Goal: Task Accomplishment & Management: Complete application form

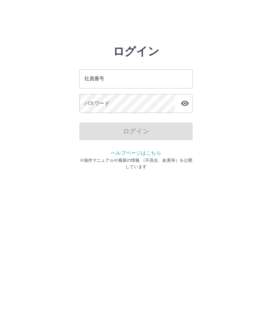
click at [149, 77] on input "社員番号" at bounding box center [135, 78] width 113 height 19
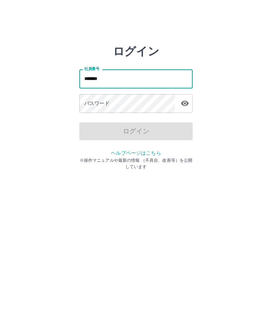
type input "*******"
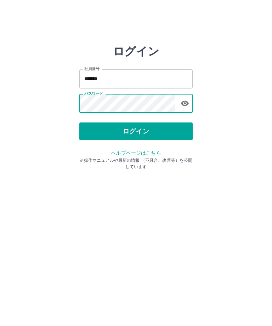
click at [155, 126] on button "ログイン" at bounding box center [135, 131] width 113 height 18
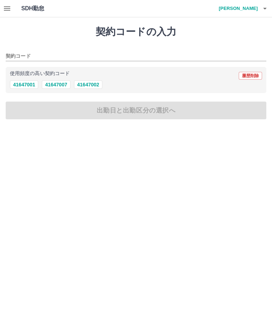
click at [93, 87] on button "41647002" at bounding box center [88, 84] width 28 height 8
type input "********"
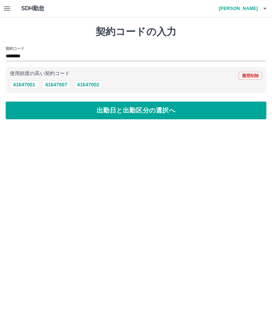
click at [221, 113] on button "出勤日と出勤区分の選択へ" at bounding box center [136, 110] width 260 height 18
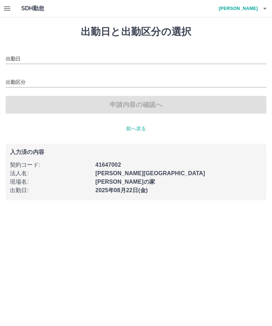
type input "**********"
click at [11, 82] on input "出勤区分" at bounding box center [136, 82] width 260 height 9
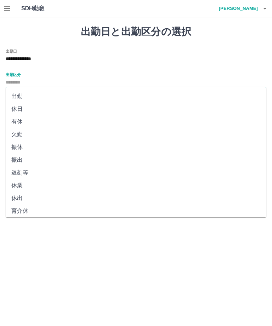
click at [19, 96] on li "出勤" at bounding box center [136, 96] width 260 height 13
type input "**"
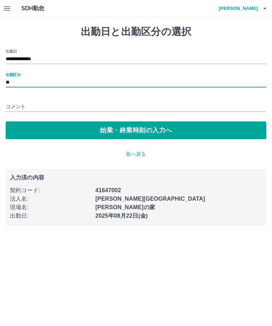
click at [184, 133] on button "始業・終業時刻の入力へ" at bounding box center [136, 130] width 260 height 18
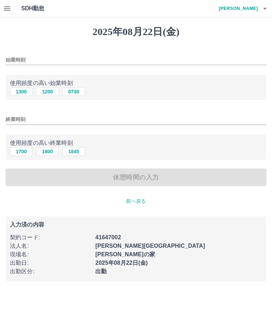
click at [45, 95] on button "1200" at bounding box center [47, 91] width 23 height 8
type input "****"
click at [53, 156] on button "1800" at bounding box center [47, 151] width 23 height 8
type input "****"
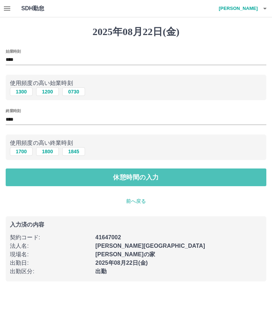
click at [161, 177] on button "休憩時間の入力" at bounding box center [136, 177] width 260 height 18
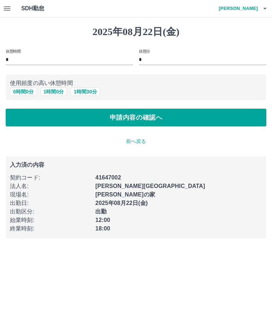
click at [165, 114] on button "申請内容の確認へ" at bounding box center [136, 118] width 260 height 18
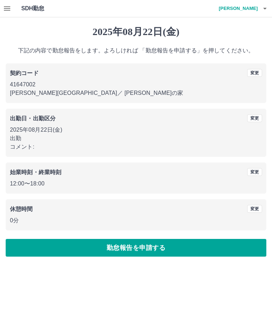
click at [169, 245] on button "勤怠報告を申請する" at bounding box center [136, 248] width 260 height 18
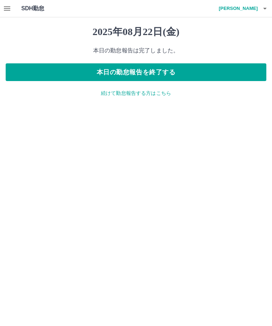
click at [153, 73] on button "本日の勤怠報告を終了する" at bounding box center [136, 72] width 260 height 18
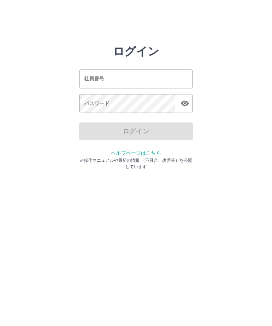
click at [143, 75] on input "社員番号" at bounding box center [135, 78] width 113 height 19
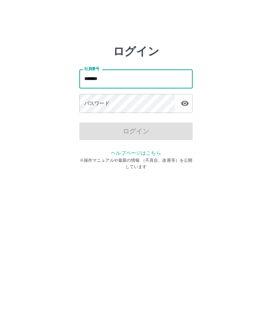
type input "*******"
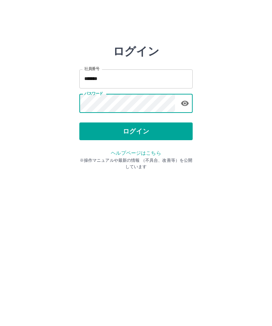
click at [147, 123] on button "ログイン" at bounding box center [135, 131] width 113 height 18
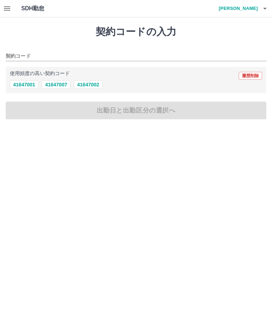
click at [97, 82] on button "41647002" at bounding box center [88, 84] width 28 height 8
type input "********"
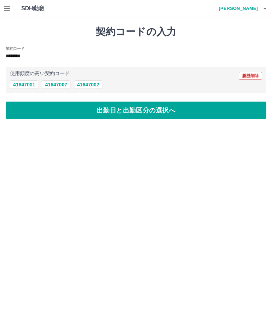
click at [136, 110] on button "出勤日と出勤区分の選択へ" at bounding box center [136, 110] width 260 height 18
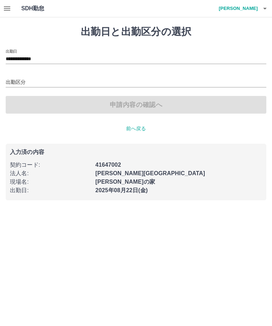
click at [19, 83] on input "出勤区分" at bounding box center [136, 82] width 260 height 9
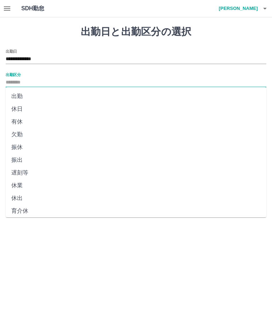
click at [17, 94] on li "出勤" at bounding box center [136, 96] width 260 height 13
type input "**"
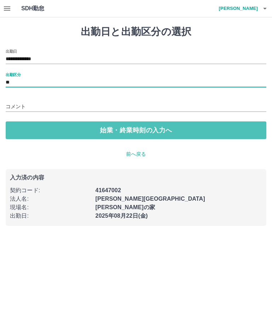
click at [127, 129] on button "始業・終業時刻の入力へ" at bounding box center [136, 130] width 260 height 18
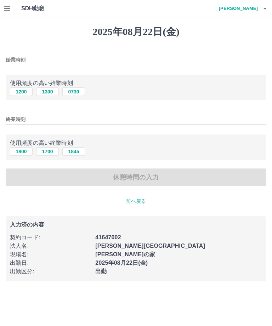
click at [78, 91] on button "0730" at bounding box center [73, 91] width 23 height 8
type input "****"
click at [17, 148] on button "1800" at bounding box center [21, 151] width 23 height 8
type input "****"
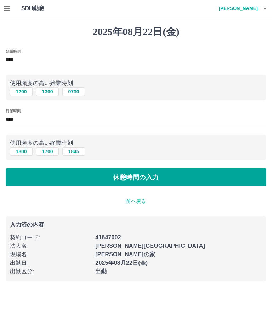
click at [157, 177] on button "休憩時間の入力" at bounding box center [136, 177] width 260 height 18
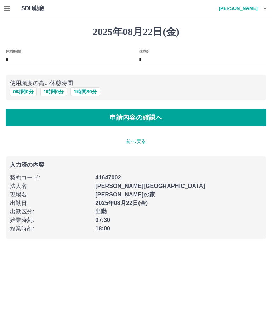
click at [53, 91] on button "1 時間 0 分" at bounding box center [53, 91] width 27 height 8
type input "*"
click at [130, 115] on button "申請内容の確認へ" at bounding box center [136, 118] width 260 height 18
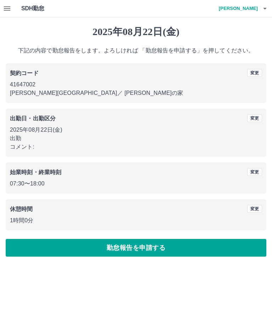
click at [157, 240] on button "勤怠報告を申請する" at bounding box center [136, 248] width 260 height 18
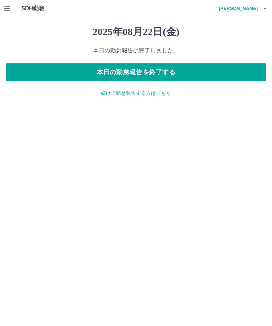
click at [7, 11] on icon "button" at bounding box center [7, 8] width 8 height 8
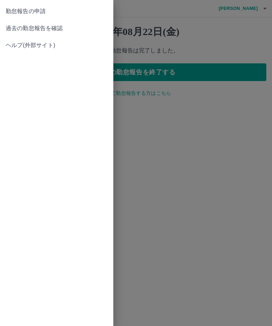
click at [60, 25] on span "過去の勤怠報告を確認" at bounding box center [57, 28] width 102 height 8
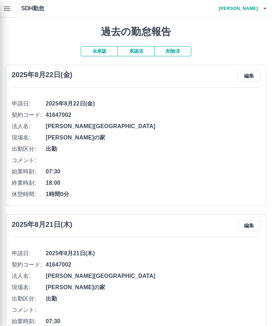
click at [269, 6] on div at bounding box center [136, 163] width 272 height 326
click at [270, 10] on div at bounding box center [136, 163] width 272 height 326
click at [176, 127] on div at bounding box center [136, 163] width 272 height 326
click at [269, 7] on div at bounding box center [136, 163] width 272 height 326
click at [5, 10] on div at bounding box center [136, 163] width 272 height 326
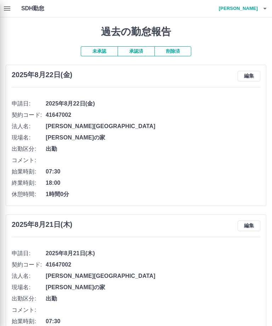
click at [265, 11] on div at bounding box center [136, 163] width 272 height 326
click at [265, 10] on div at bounding box center [136, 163] width 272 height 326
click at [266, 8] on div at bounding box center [136, 163] width 272 height 326
click at [6, 6] on div at bounding box center [136, 163] width 272 height 326
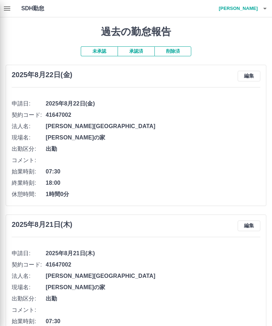
click at [6, 6] on div at bounding box center [136, 163] width 272 height 326
click at [76, 25] on div at bounding box center [136, 163] width 272 height 326
click at [221, 139] on div at bounding box center [136, 163] width 272 height 326
click at [215, 130] on div at bounding box center [136, 163] width 272 height 326
click at [269, 13] on div at bounding box center [136, 163] width 272 height 326
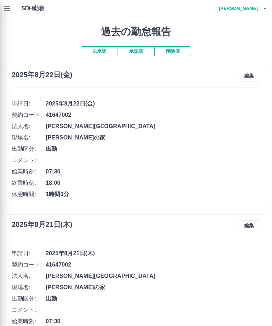
click at [164, 131] on div at bounding box center [136, 163] width 272 height 326
click at [269, 7] on div at bounding box center [136, 163] width 272 height 326
click at [268, 13] on div at bounding box center [136, 163] width 272 height 326
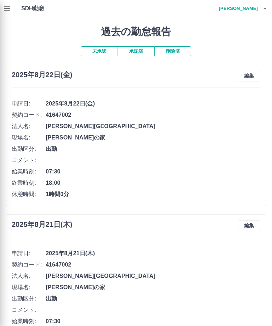
click at [270, 11] on div at bounding box center [136, 163] width 272 height 326
click at [172, 119] on div at bounding box center [136, 163] width 272 height 326
click at [159, 132] on div at bounding box center [136, 163] width 272 height 326
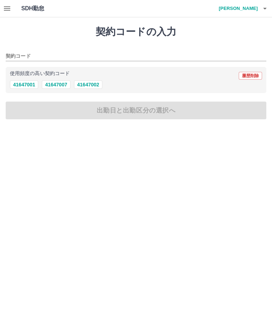
click at [7, 6] on icon "button" at bounding box center [7, 8] width 8 height 8
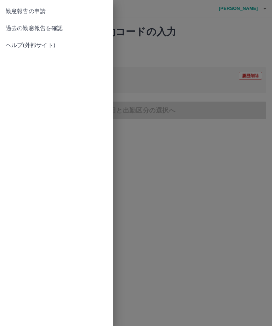
click at [54, 25] on span "過去の勤怠報告を確認" at bounding box center [57, 28] width 102 height 8
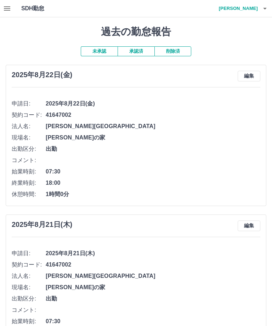
click at [270, 10] on button "button" at bounding box center [264, 8] width 14 height 17
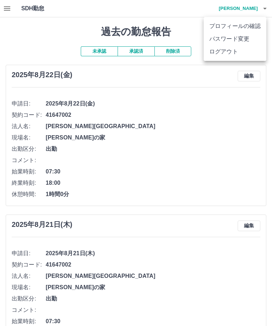
click at [226, 55] on li "ログアウト" at bounding box center [234, 51] width 63 height 13
